Goal: Entertainment & Leisure: Browse casually

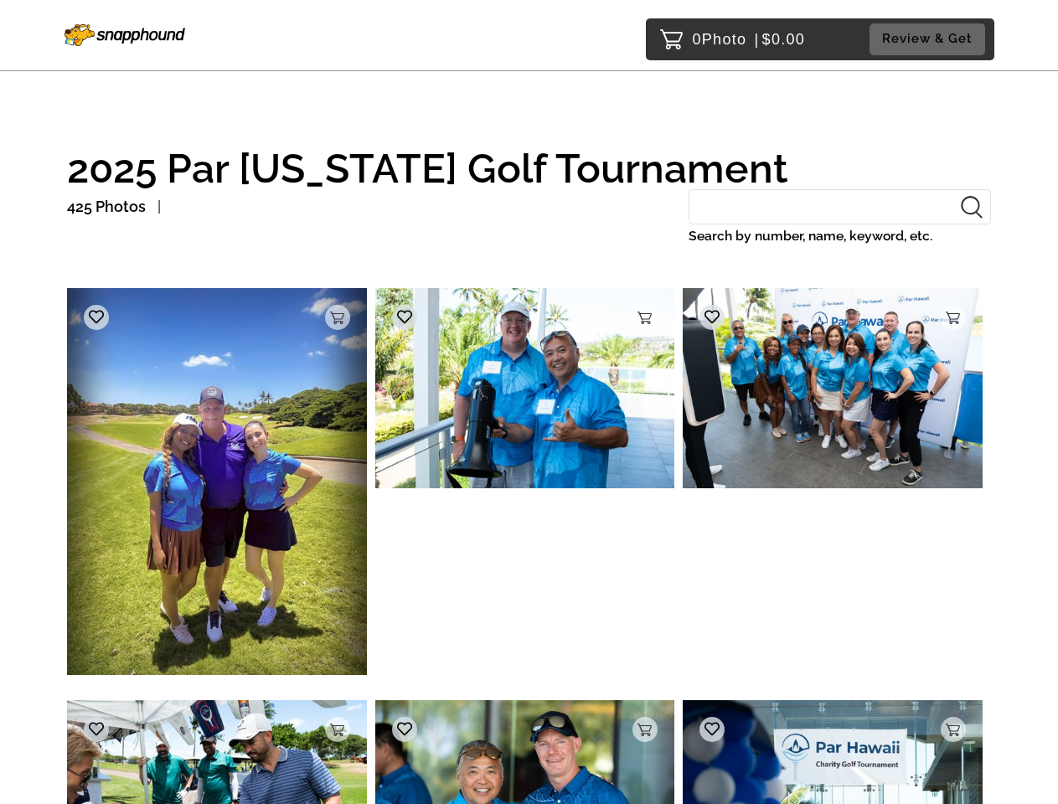
click at [217, 486] on img at bounding box center [217, 481] width 300 height 386
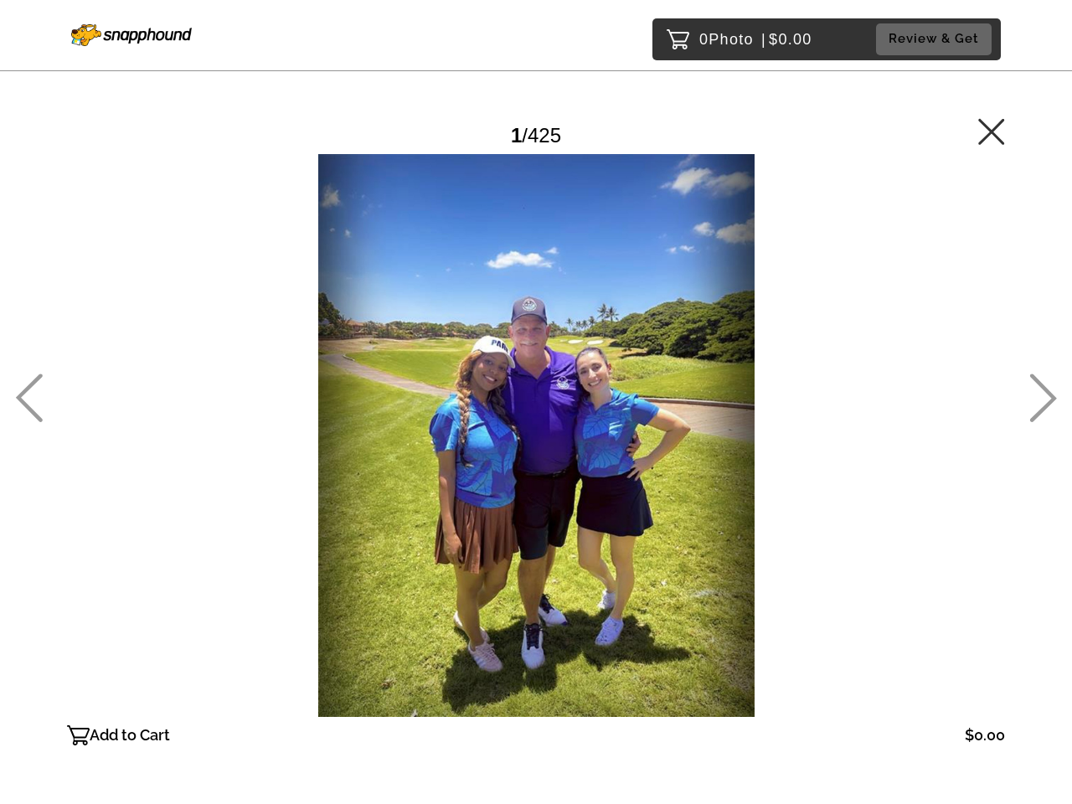
click at [338, 317] on div at bounding box center [536, 435] width 938 height 563
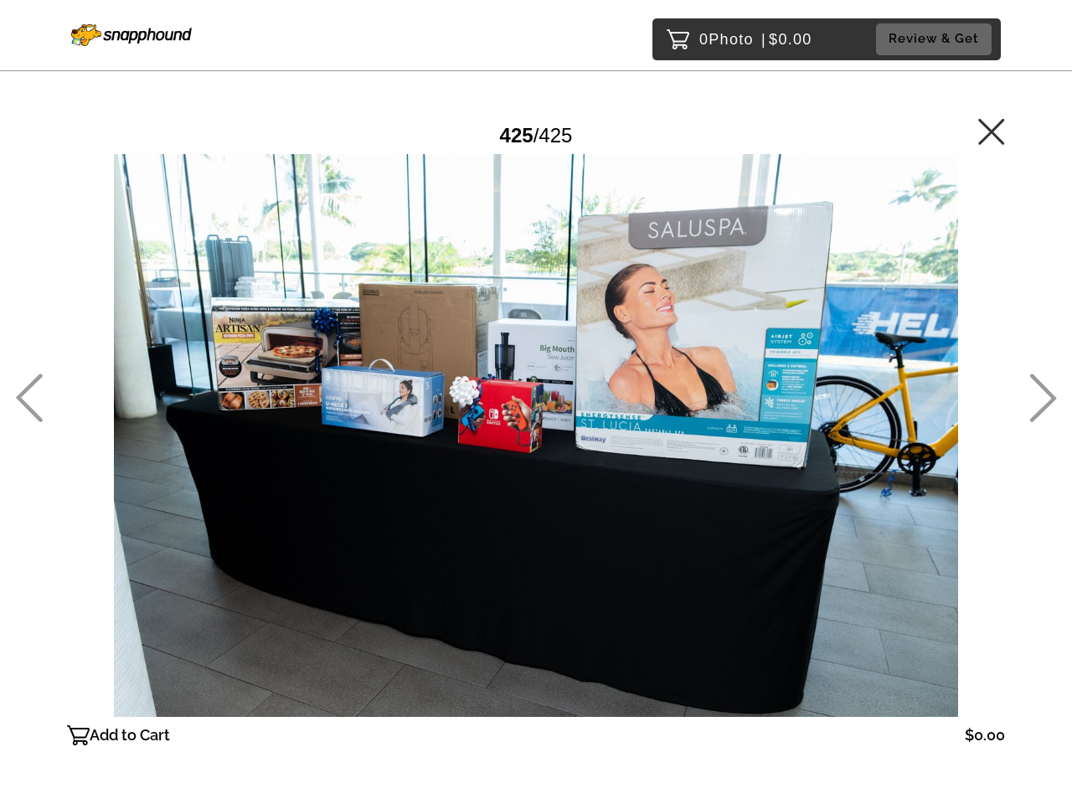
click at [96, 317] on div at bounding box center [536, 435] width 938 height 563
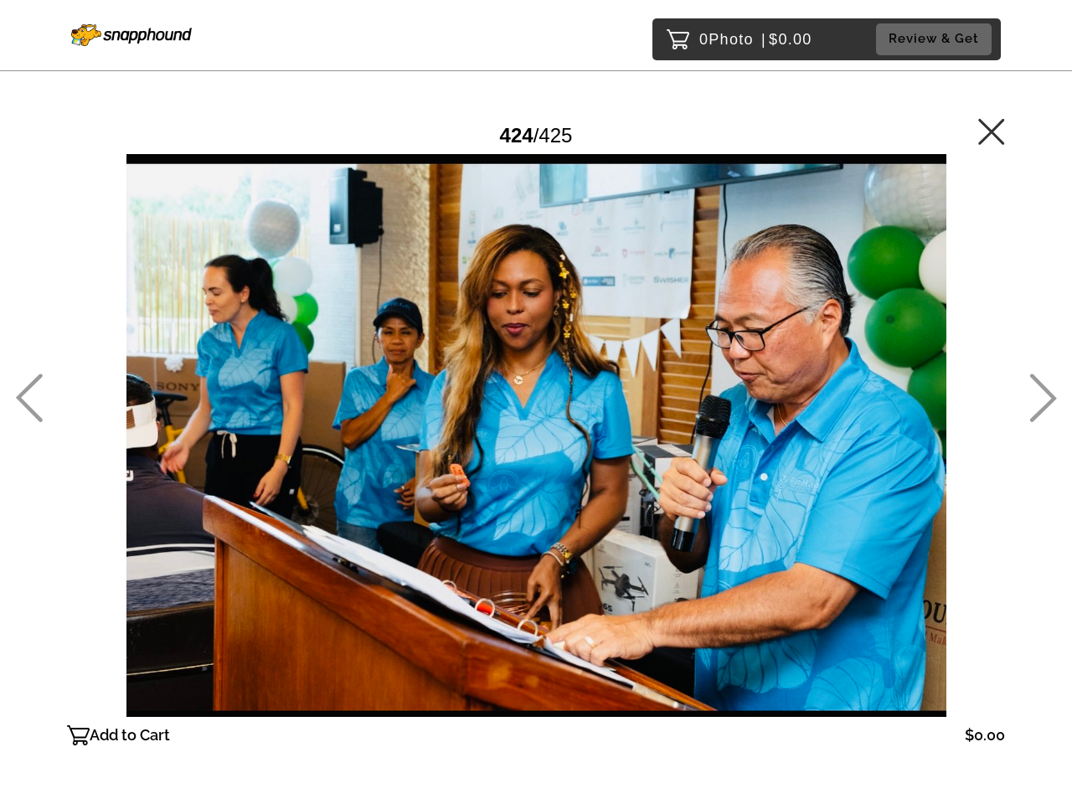
click at [525, 392] on div at bounding box center [536, 435] width 938 height 563
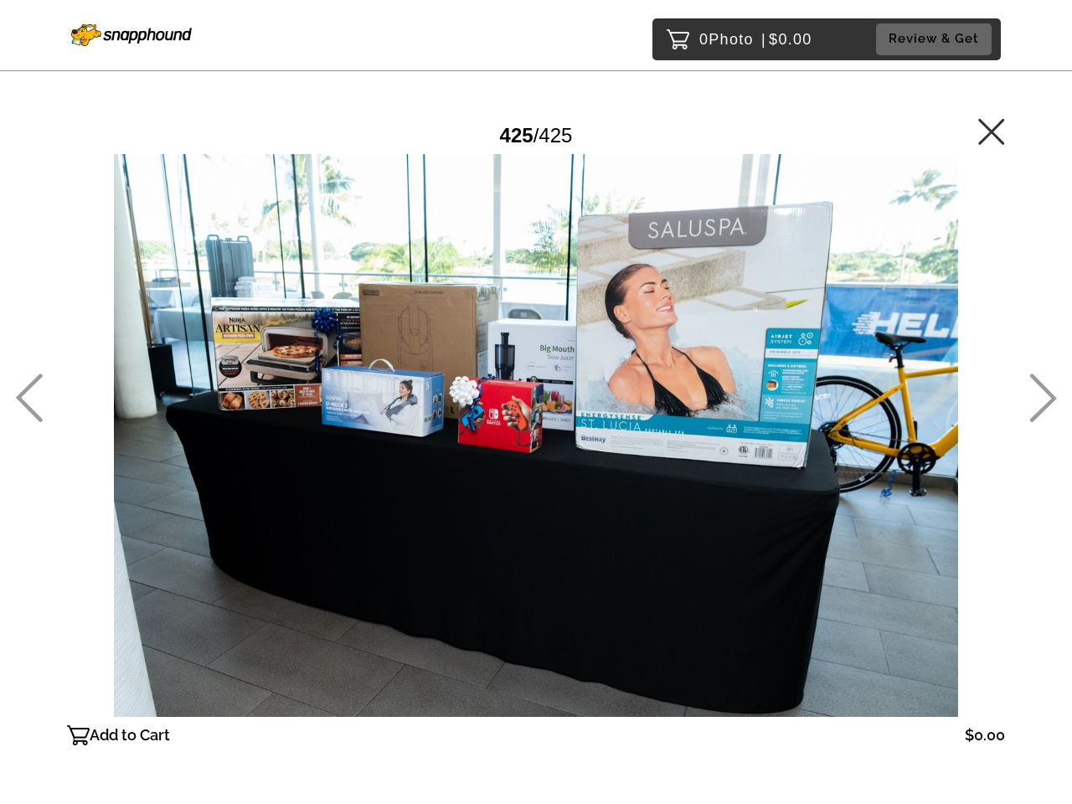
click at [645, 317] on div at bounding box center [536, 435] width 938 height 563
